Goal: Information Seeking & Learning: Learn about a topic

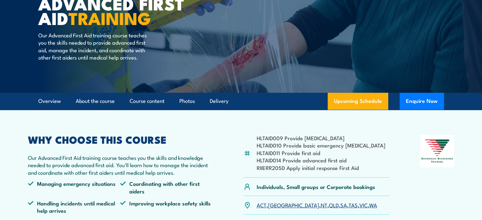
scroll to position [88, 0]
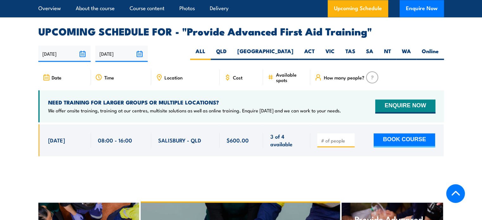
scroll to position [997, 0]
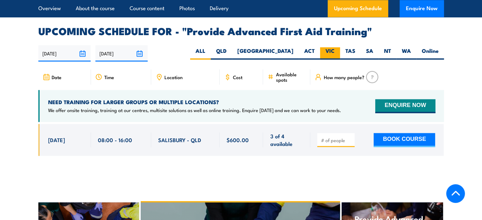
click at [331, 47] on label "VIC" at bounding box center [330, 53] width 20 height 12
click at [335, 47] on input "VIC" at bounding box center [337, 49] width 4 height 4
radio input "true"
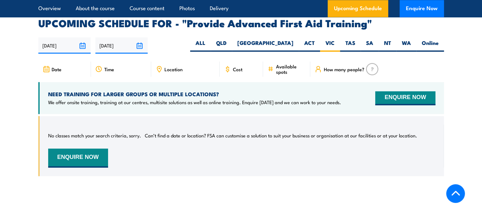
scroll to position [1007, 0]
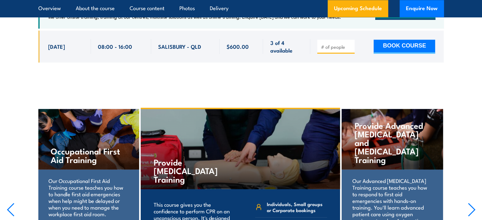
scroll to position [1151, 0]
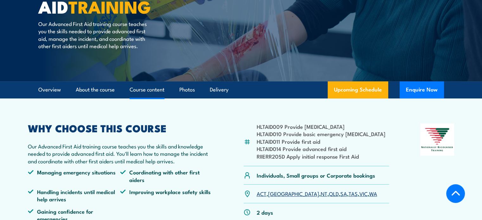
click at [140, 89] on link "Course content" at bounding box center [147, 90] width 35 height 17
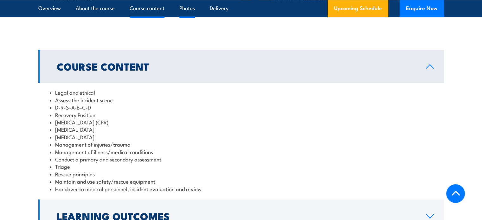
scroll to position [478, 0]
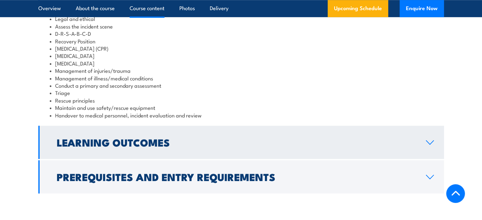
click at [185, 128] on link "Learning Outcomes" at bounding box center [241, 142] width 406 height 33
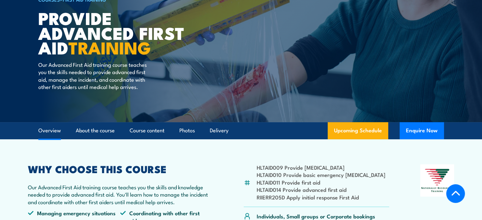
scroll to position [0, 0]
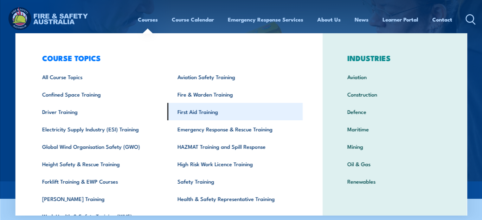
click at [189, 117] on link "First Aid Training" at bounding box center [234, 111] width 135 height 17
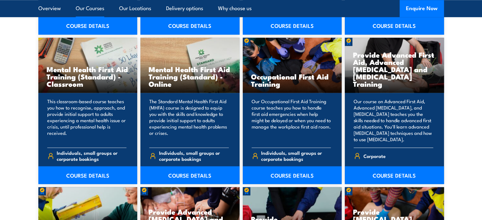
scroll to position [656, 0]
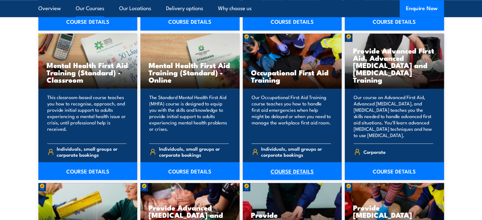
click at [298, 173] on link "COURSE DETAILS" at bounding box center [292, 171] width 99 height 18
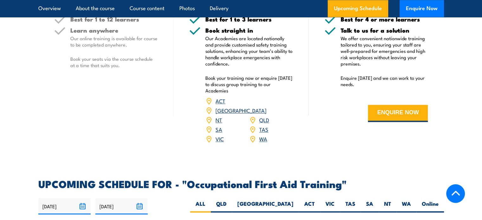
scroll to position [1178, 0]
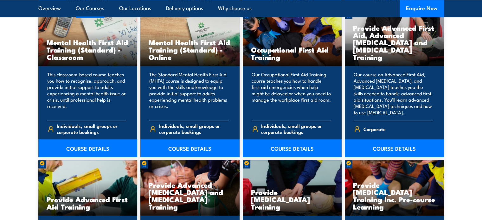
scroll to position [677, 0]
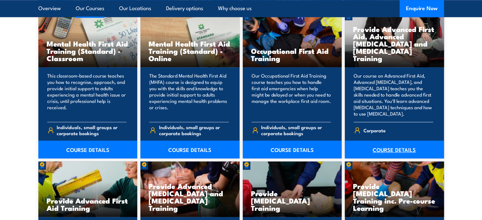
click at [395, 154] on link "COURSE DETAILS" at bounding box center [394, 150] width 99 height 18
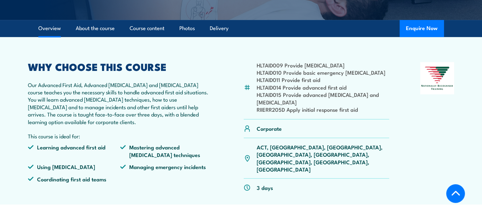
scroll to position [213, 0]
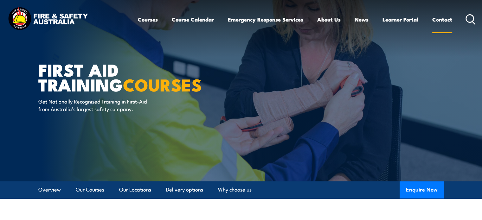
click at [438, 20] on link "Contact" at bounding box center [443, 19] width 20 height 17
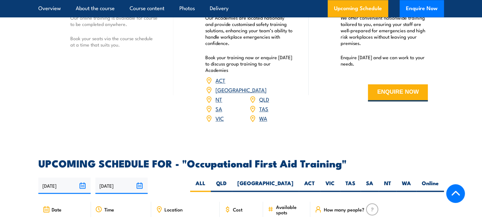
scroll to position [1068, 0]
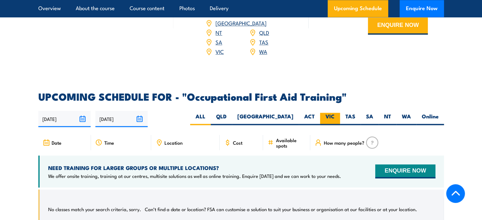
click at [326, 113] on label "VIC" at bounding box center [330, 119] width 20 height 12
click at [335, 113] on input "VIC" at bounding box center [337, 115] width 4 height 4
radio input "true"
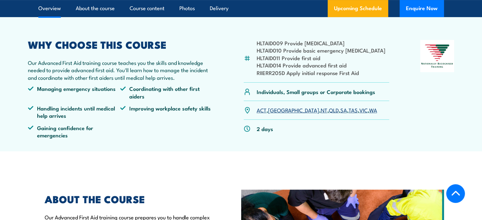
scroll to position [182, 0]
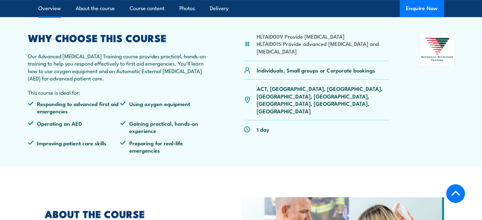
scroll to position [226, 0]
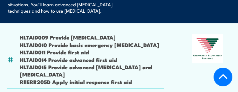
scroll to position [159, 0]
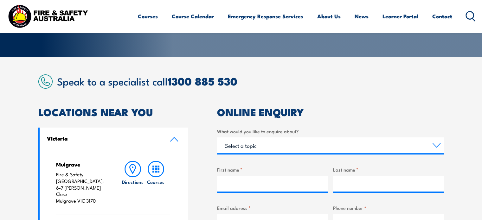
scroll to position [112, 0]
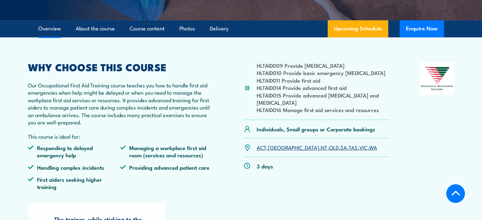
scroll to position [217, 0]
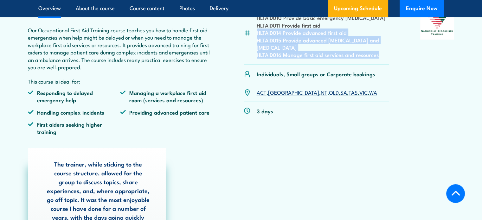
drag, startPoint x: 380, startPoint y: 56, endPoint x: 255, endPoint y: 32, distance: 127.3
click at [255, 32] on div "HLTAID009 Provide [MEDICAL_DATA] HLTAID010 Provide basic emergency [MEDICAL_DAT…" at bounding box center [317, 36] width 146 height 58
copy ul "HLTAID014 Provide advanced first aid HLTAID015 Provide advanced [MEDICAL_DATA] …"
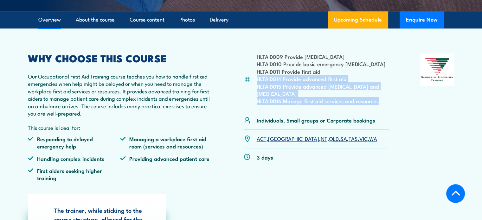
scroll to position [167, 0]
